Goal: Information Seeking & Learning: Learn about a topic

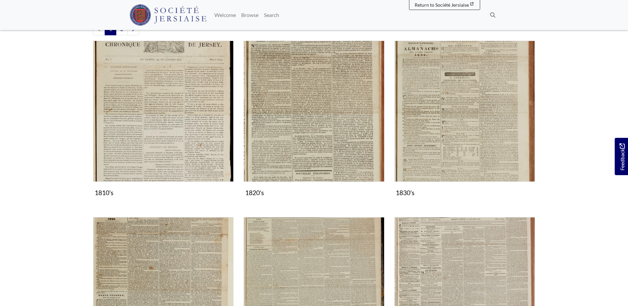
scroll to position [271, 0]
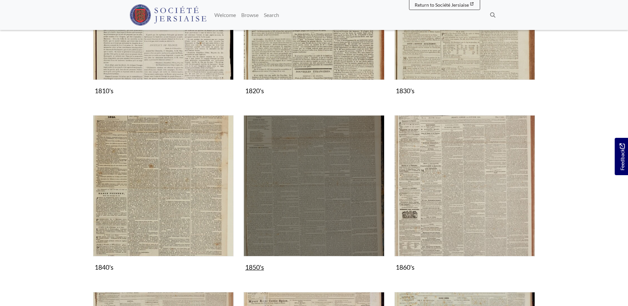
click at [307, 153] on img "Subcollection" at bounding box center [314, 185] width 141 height 141
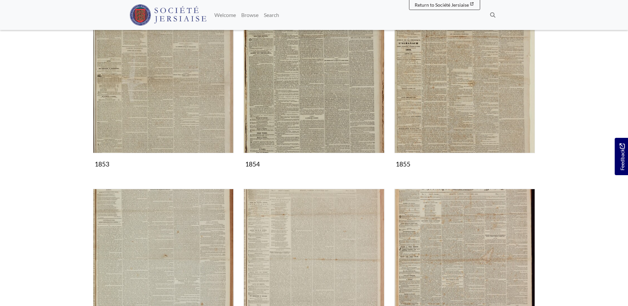
scroll to position [441, 0]
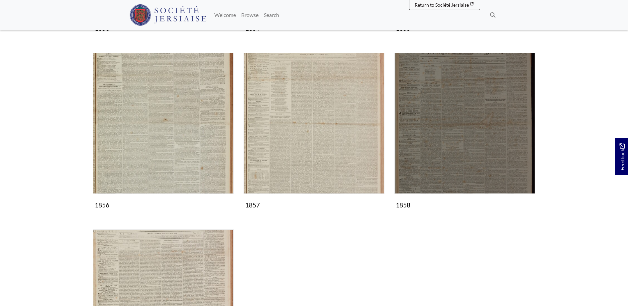
click at [461, 162] on img "Subcollection" at bounding box center [465, 123] width 141 height 141
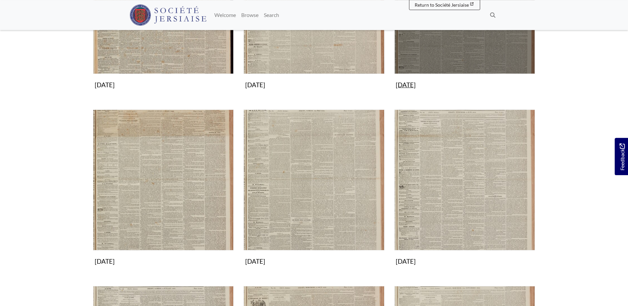
scroll to position [237, 0]
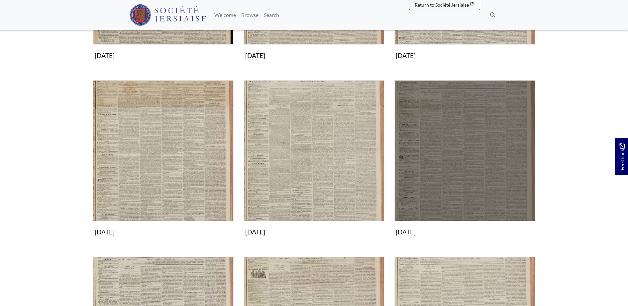
click at [442, 174] on img "Subcollection" at bounding box center [465, 150] width 141 height 141
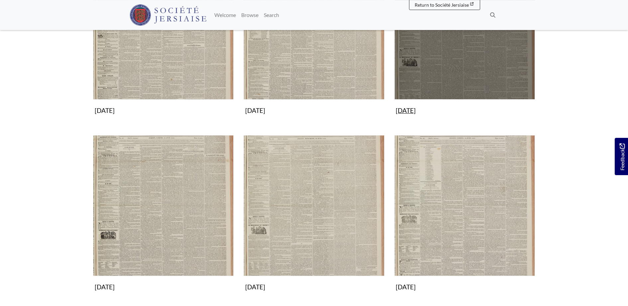
scroll to position [271, 0]
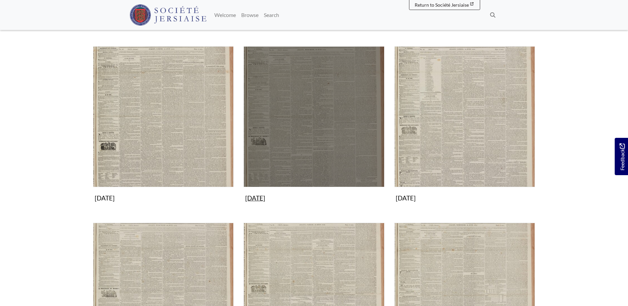
click at [336, 131] on img "Subcollection" at bounding box center [314, 116] width 141 height 141
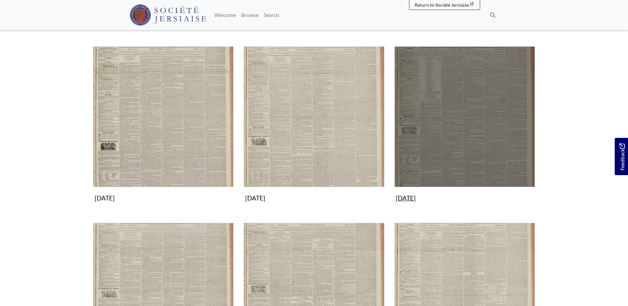
click at [471, 106] on img "Subcollection" at bounding box center [465, 116] width 141 height 141
click at [463, 104] on img "Subcollection" at bounding box center [465, 116] width 141 height 141
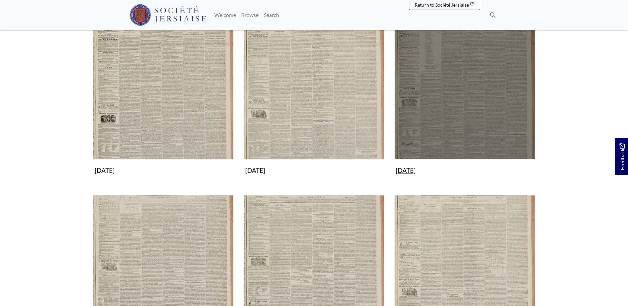
scroll to position [441, 0]
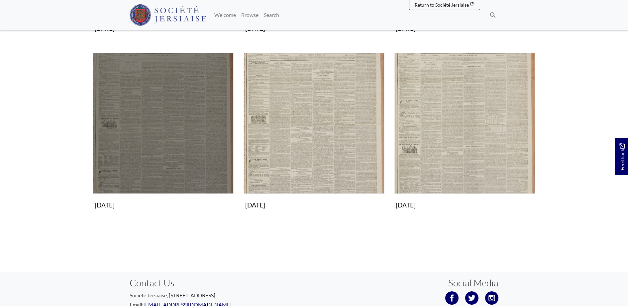
click at [156, 105] on img "Subcollection" at bounding box center [163, 123] width 141 height 141
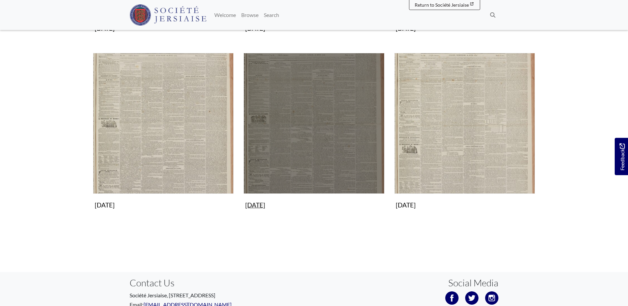
click at [340, 117] on img "Subcollection" at bounding box center [314, 123] width 141 height 141
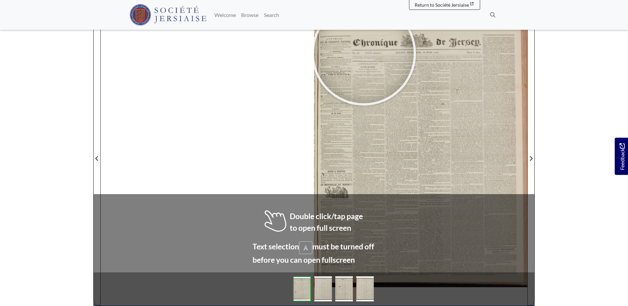
scroll to position [102, 0]
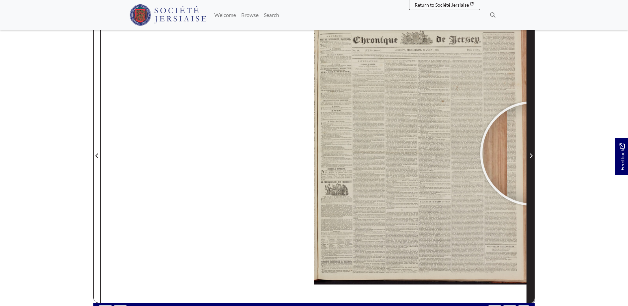
click at [533, 153] on icon "Next Page" at bounding box center [531, 155] width 3 height 5
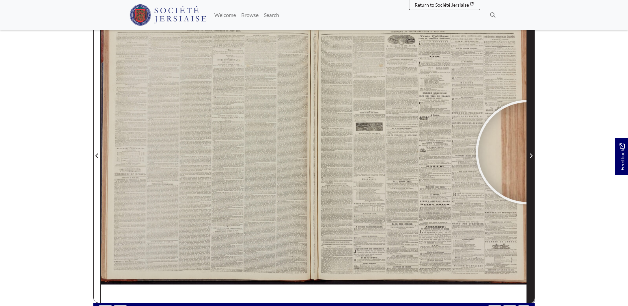
click at [528, 152] on span "Next Page" at bounding box center [531, 156] width 7 height 8
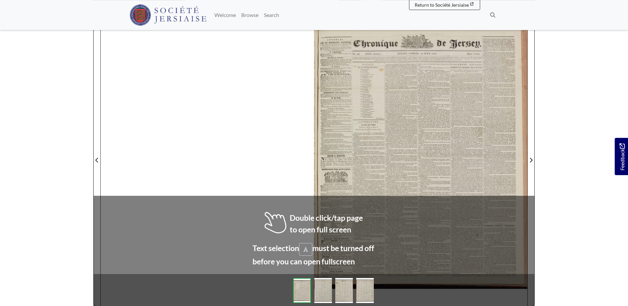
scroll to position [100, 0]
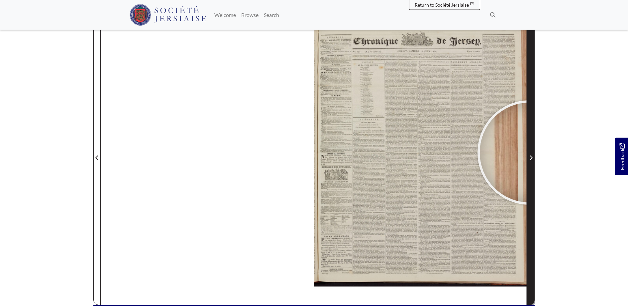
click at [530, 152] on span "Next Page" at bounding box center [531, 153] width 7 height 301
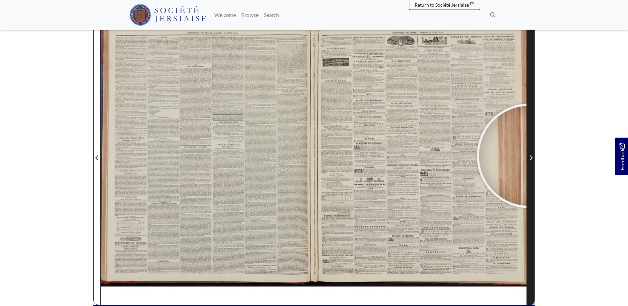
click at [529, 156] on span "Next Page" at bounding box center [531, 158] width 7 height 8
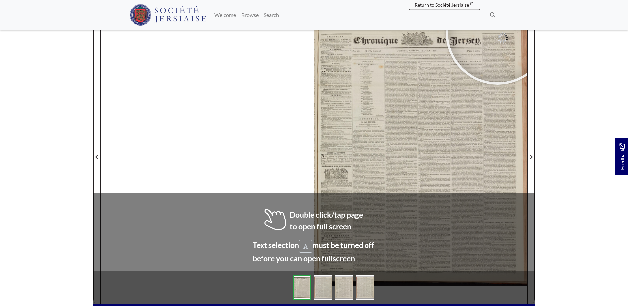
scroll to position [105, 0]
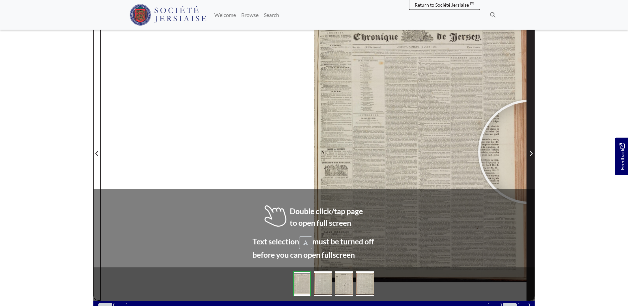
click at [531, 152] on icon "Next Page" at bounding box center [531, 153] width 3 height 5
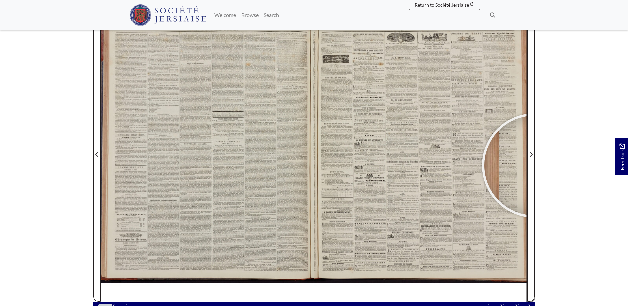
scroll to position [100, 0]
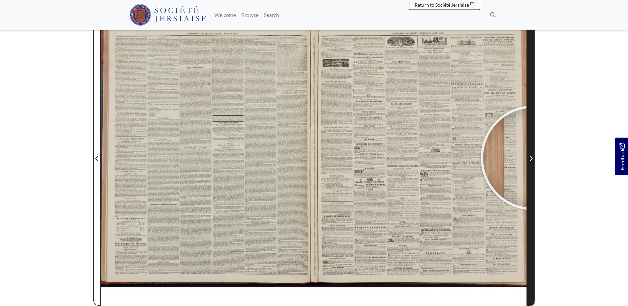
click at [533, 158] on span "Next Page" at bounding box center [531, 158] width 7 height 8
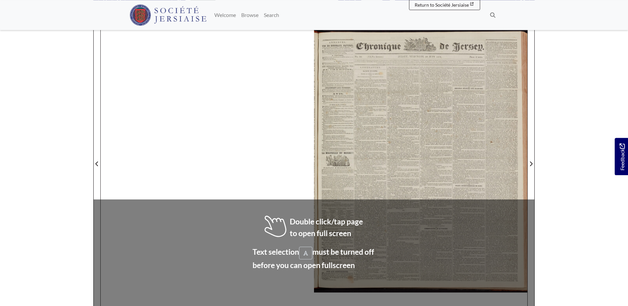
scroll to position [96, 0]
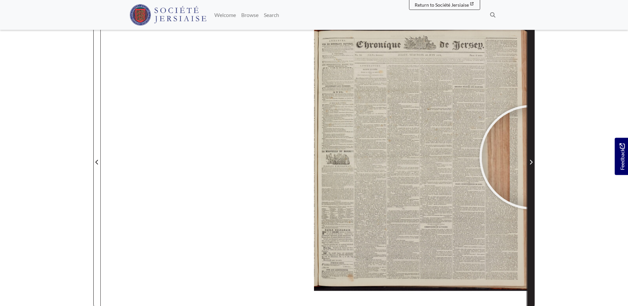
click at [532, 157] on span "Next Page" at bounding box center [531, 157] width 7 height 301
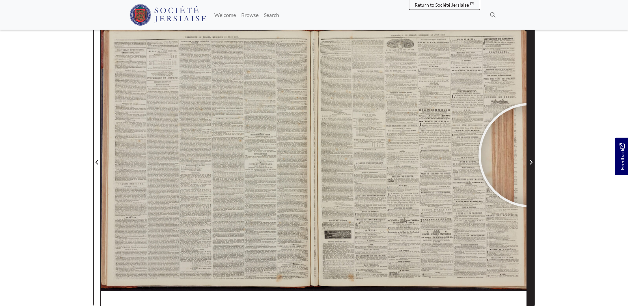
click at [531, 155] on span "Next Page" at bounding box center [531, 157] width 7 height 301
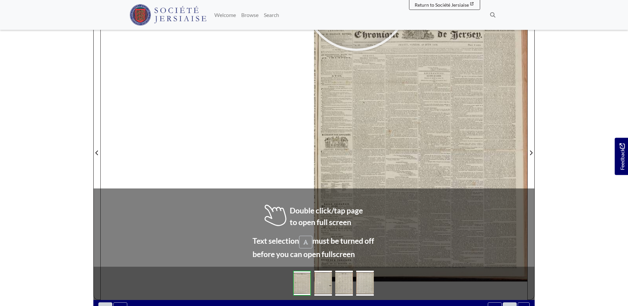
scroll to position [97, 0]
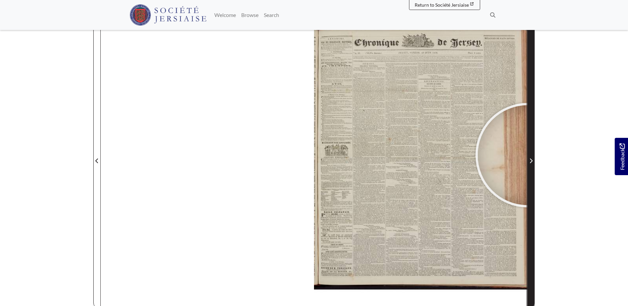
click at [529, 156] on span "Next Page" at bounding box center [531, 156] width 7 height 301
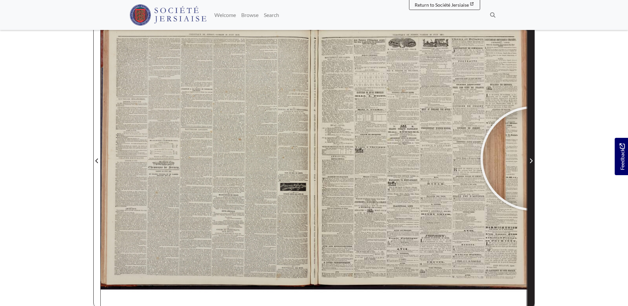
click at [533, 158] on span "Next Page" at bounding box center [531, 161] width 7 height 8
